Goal: Complete application form

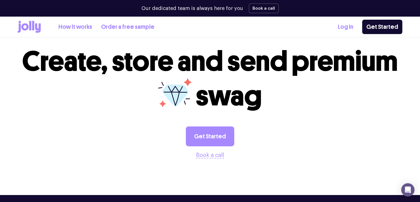
scroll to position [1470, 0]
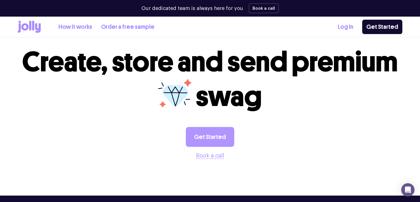
click at [215, 127] on link "Get Started" at bounding box center [210, 137] width 48 height 20
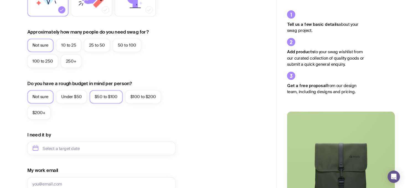
scroll to position [166, 0]
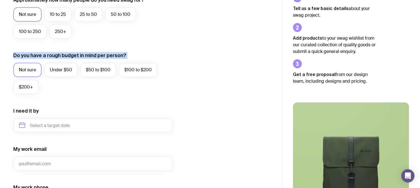
drag, startPoint x: 10, startPoint y: 50, endPoint x: 159, endPoint y: 87, distance: 153.0
click at [159, 87] on div "I want swag for Customers Team members An event Approximately how many people d…" at bounding box center [141, 100] width 282 height 362
click at [137, 91] on div "Not sure Under $50 $50 to $100 $100 to $200 $200+" at bounding box center [93, 80] width 160 height 34
drag, startPoint x: 6, startPoint y: 51, endPoint x: 167, endPoint y: 84, distance: 163.8
click at [167, 84] on div "I want swag for Customers Team members An event Approximately how many people d…" at bounding box center [141, 100] width 282 height 362
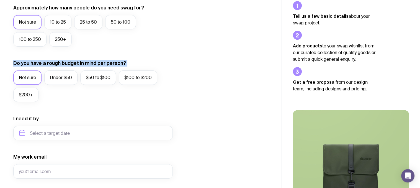
scroll to position [194, 0]
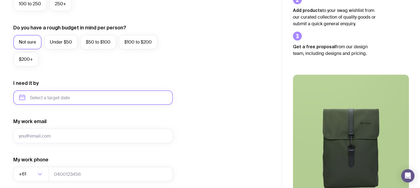
click at [39, 99] on input "text" at bounding box center [93, 97] width 160 height 14
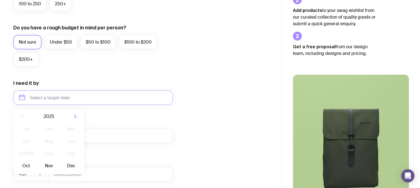
click at [120, 76] on form "I want swag for Customers Team members An event Approximately how many people d…" at bounding box center [93, 72] width 160 height 362
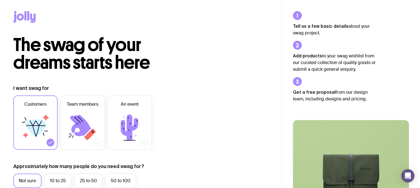
scroll to position [283, 0]
